Goal: Navigation & Orientation: Find specific page/section

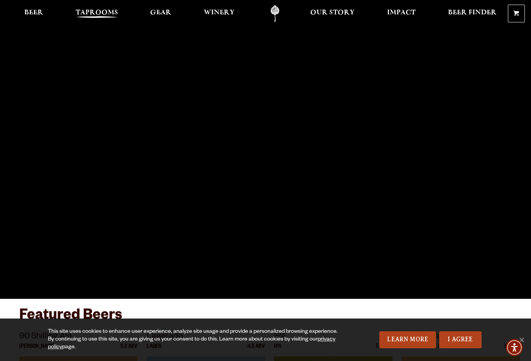
click at [98, 10] on span "Taprooms" at bounding box center [97, 13] width 42 height 6
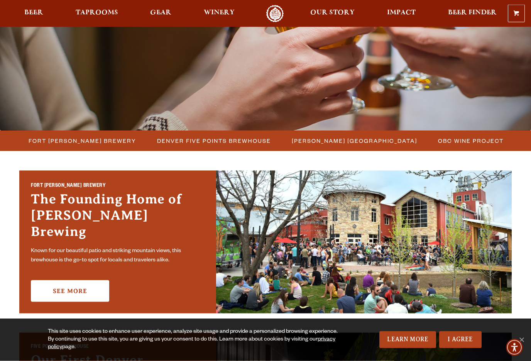
scroll to position [120, 0]
click at [88, 144] on span "Fort Collins Brewery" at bounding box center [83, 140] width 108 height 11
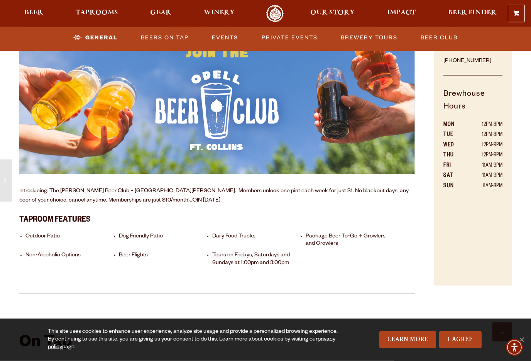
scroll to position [449, 0]
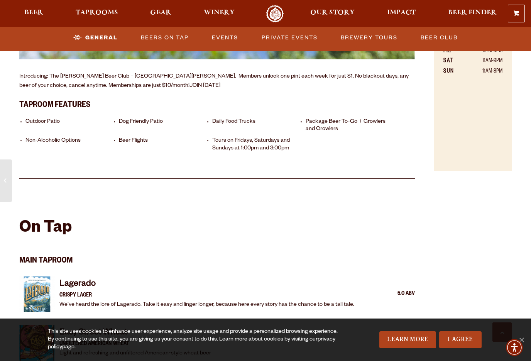
click at [228, 36] on link "Events" at bounding box center [225, 38] width 32 height 18
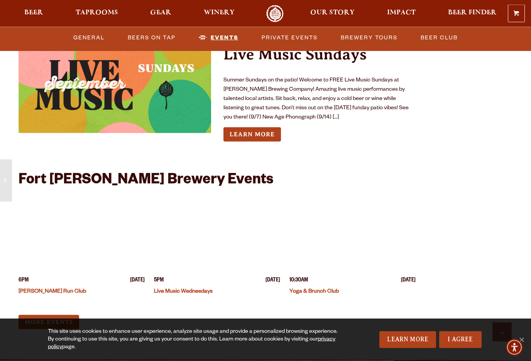
scroll to position [2845, 0]
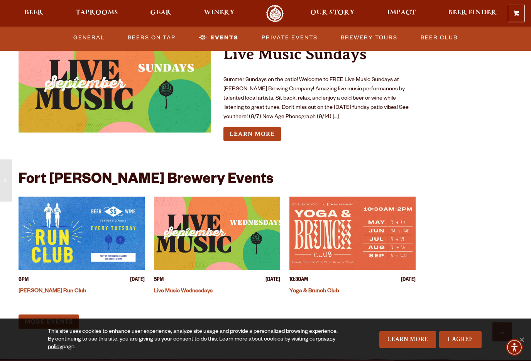
click at [230, 233] on img "View event details" at bounding box center [217, 233] width 126 height 73
